Goal: Check status: Check status

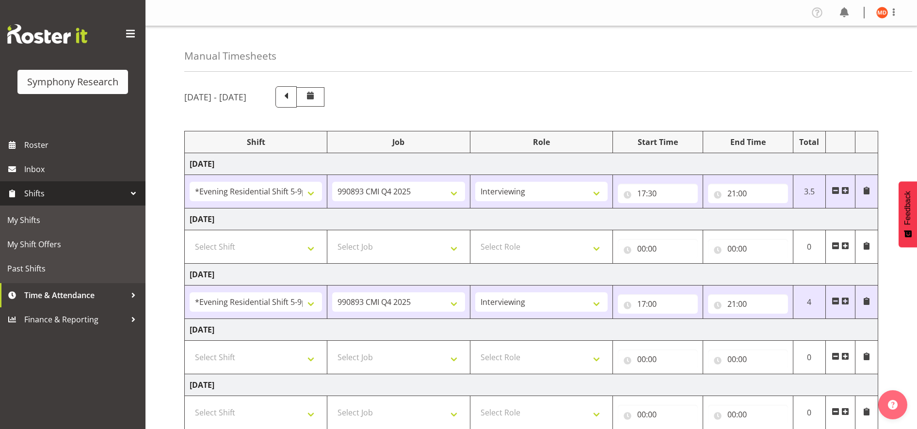
select select "48116"
select select "10575"
select select "47"
select select "48116"
select select "10575"
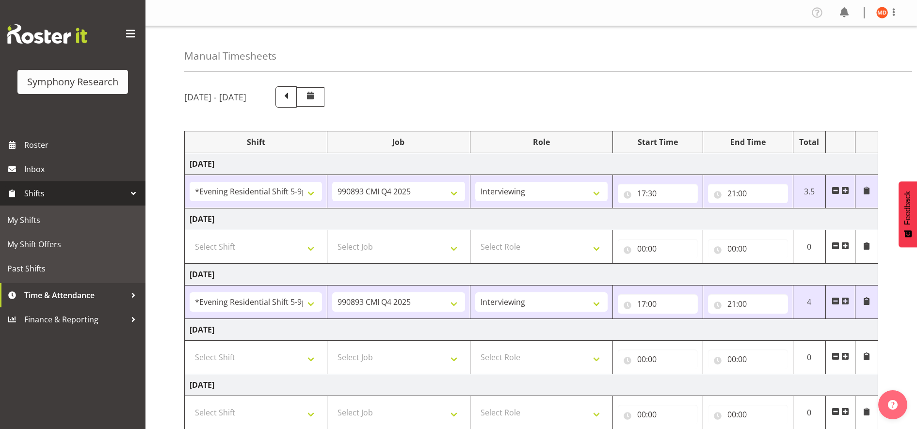
select select "47"
click at [135, 192] on div at bounding box center [133, 193] width 15 height 15
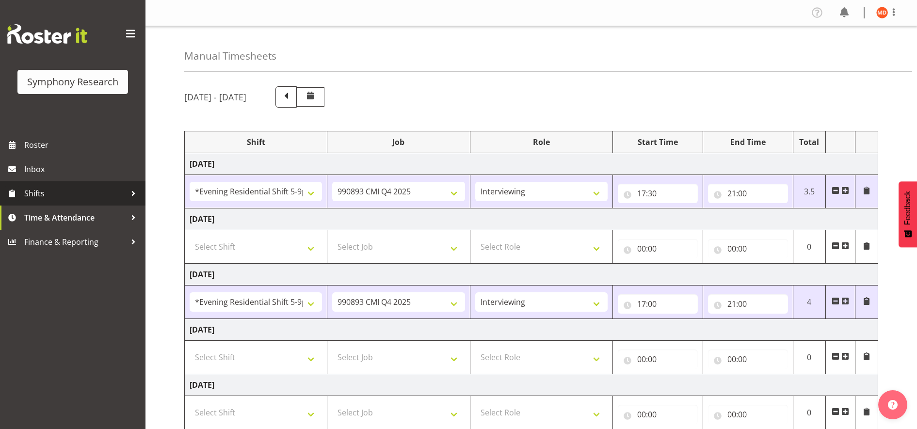
click at [135, 192] on div at bounding box center [133, 193] width 15 height 15
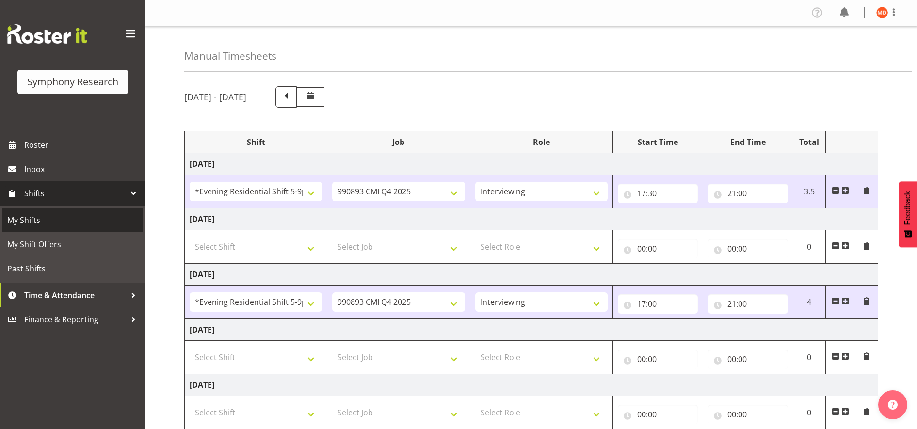
click at [84, 223] on span "My Shifts" at bounding box center [72, 220] width 131 height 15
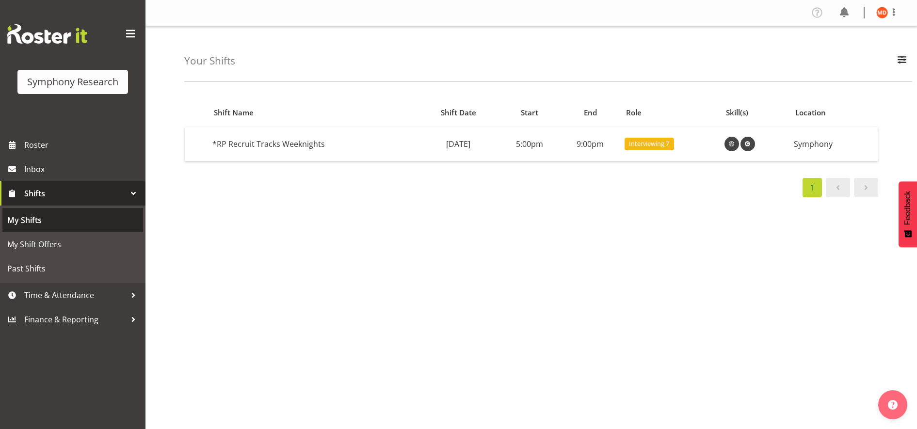
click at [87, 218] on span "My Shifts" at bounding box center [72, 220] width 131 height 15
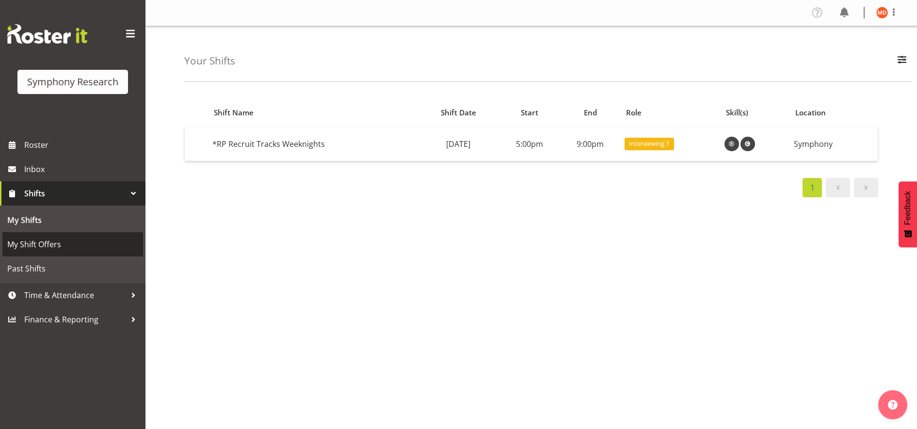
click at [112, 240] on span "My Shift Offers" at bounding box center [72, 244] width 131 height 15
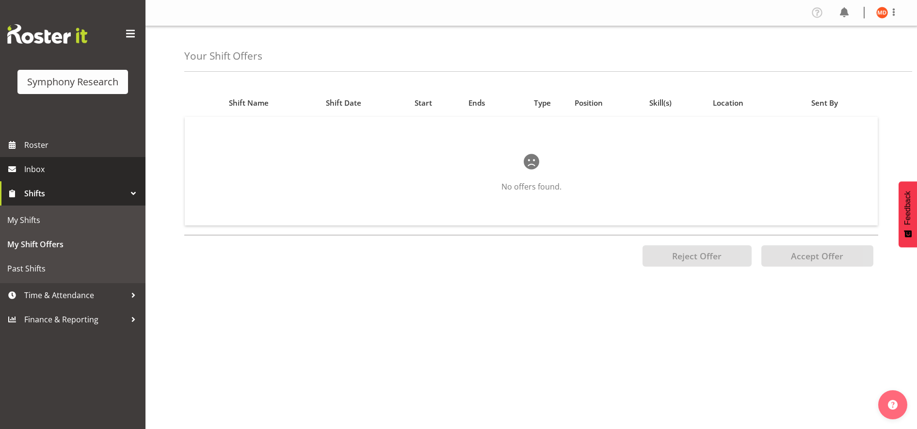
click at [107, 171] on span "Inbox" at bounding box center [82, 169] width 116 height 15
